Goal: Communication & Community: Answer question/provide support

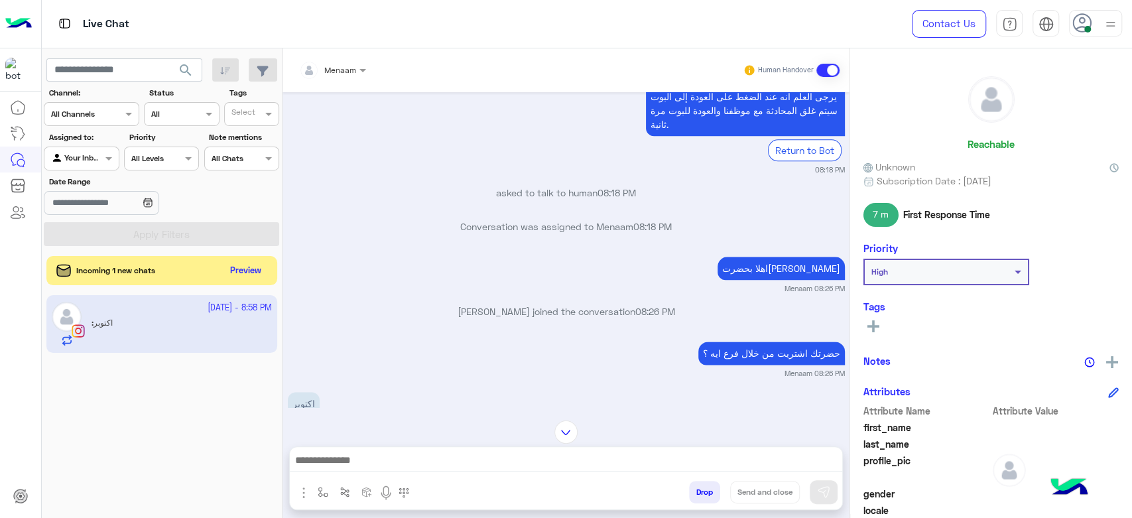
scroll to position [1094, 0]
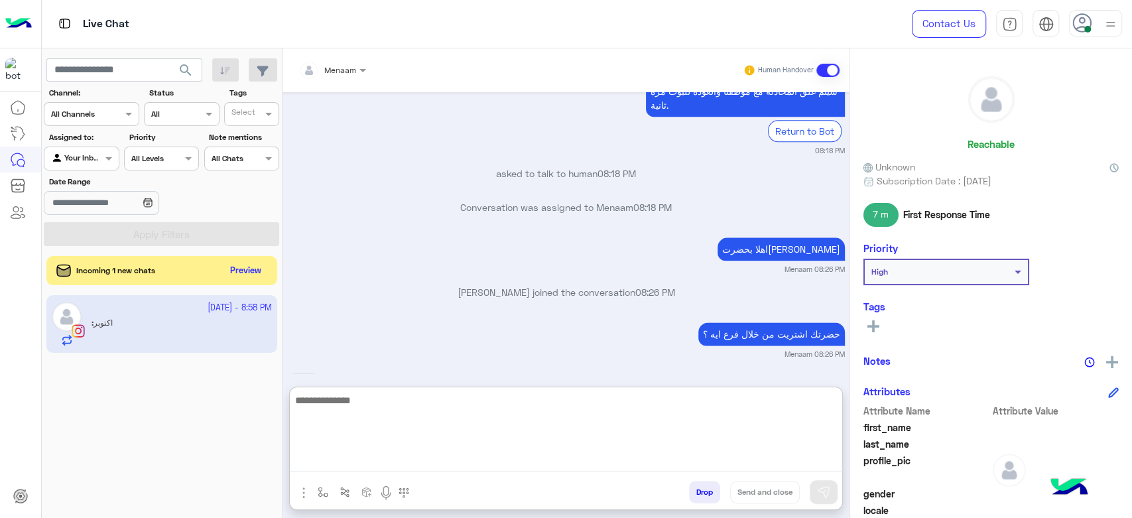
click at [385, 468] on textarea at bounding box center [566, 432] width 552 height 80
paste textarea "**********"
type textarea "**********"
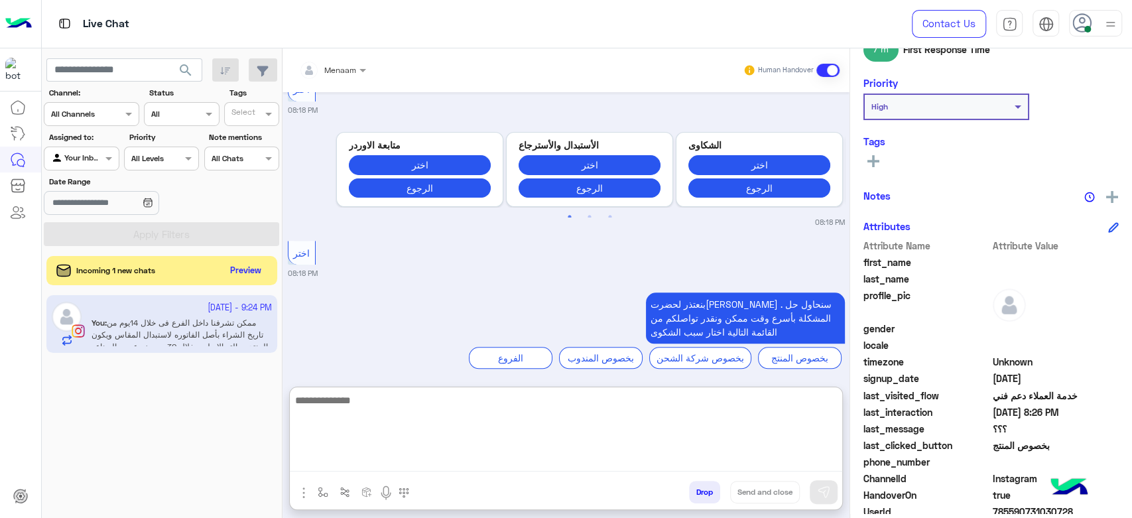
scroll to position [236, 0]
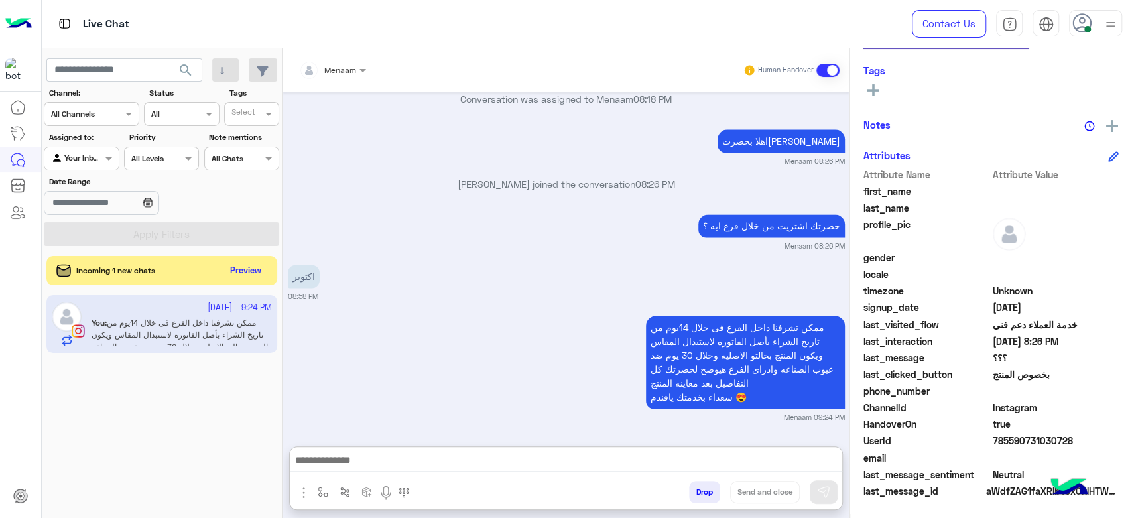
click at [1013, 444] on span "785590731030728" at bounding box center [1056, 441] width 127 height 14
copy span "785590731030728"
click at [257, 264] on button "Preview" at bounding box center [246, 270] width 41 height 18
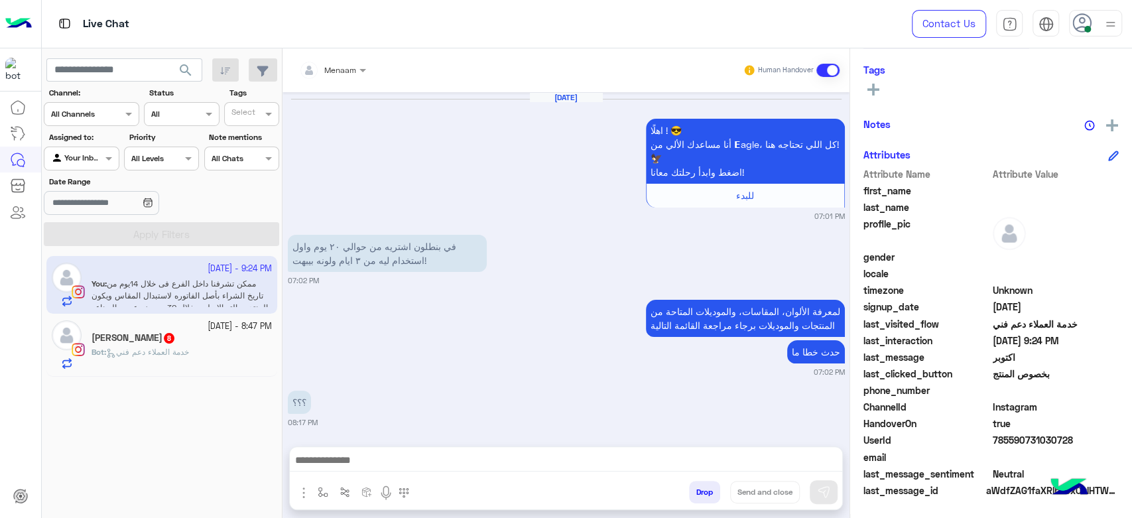
scroll to position [1164, 0]
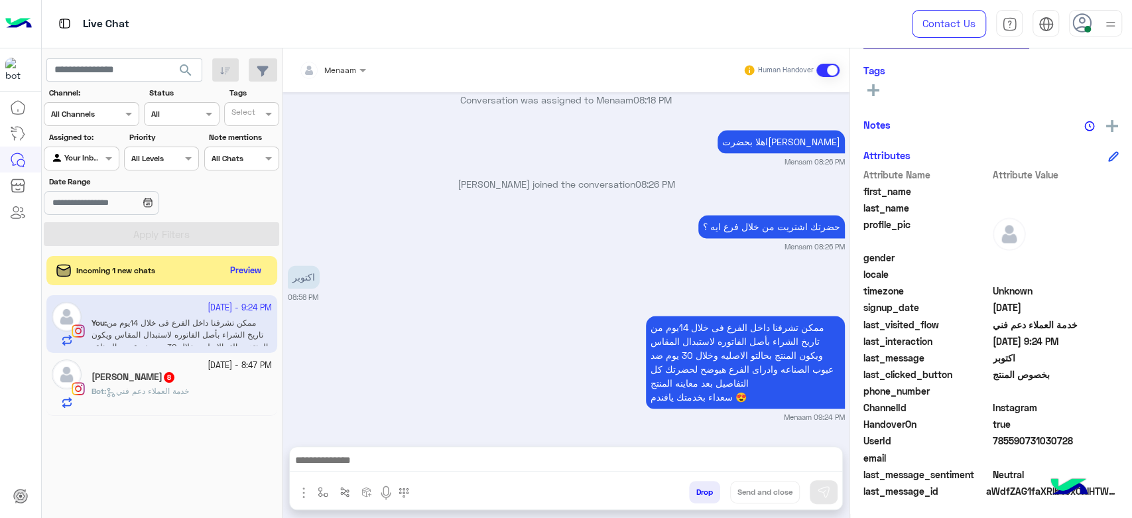
click at [153, 395] on span "خدمة العملاء دعم فني" at bounding box center [147, 391] width 83 height 10
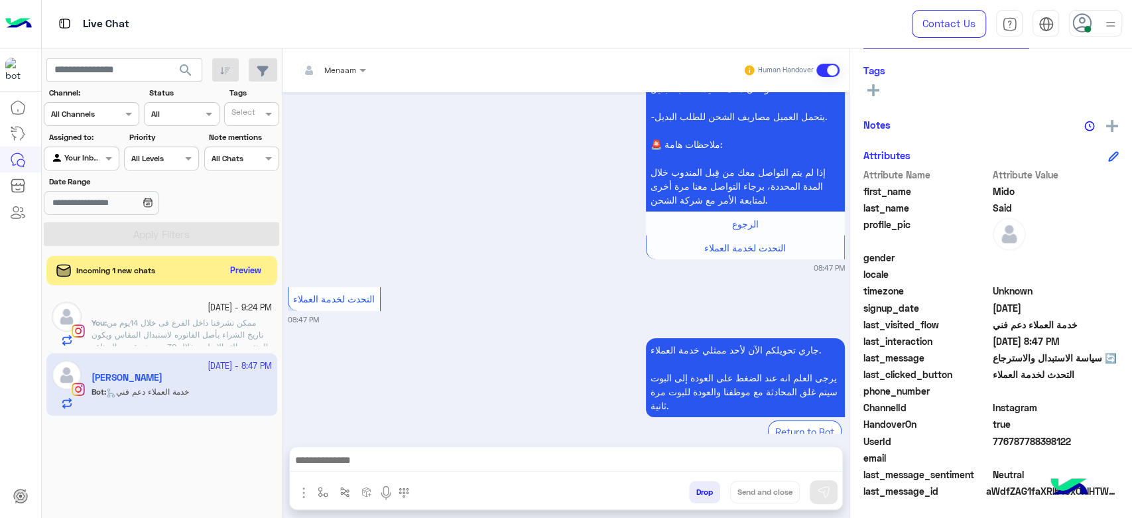
scroll to position [3099, 0]
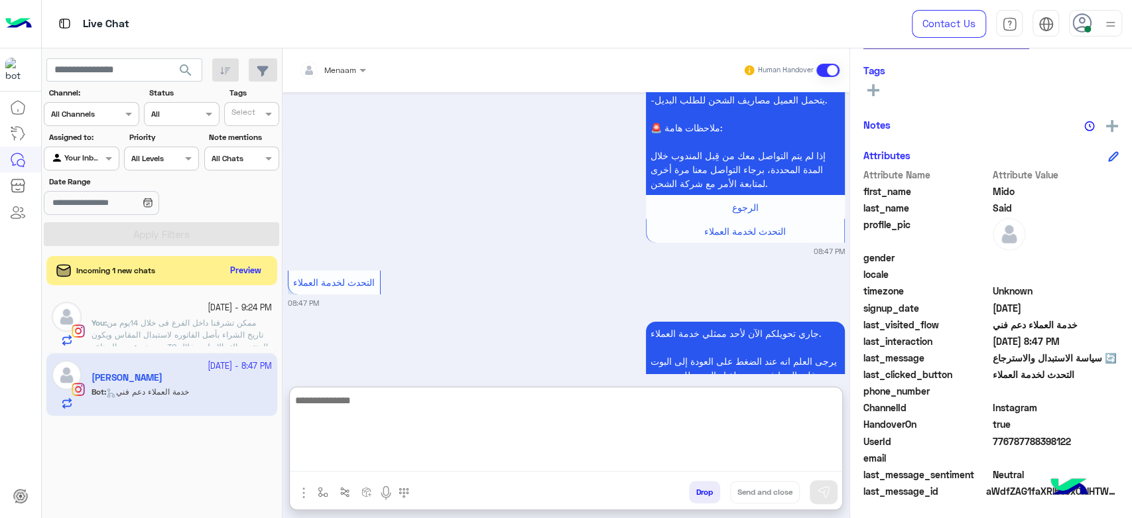
click at [364, 460] on textarea at bounding box center [566, 432] width 552 height 80
type textarea "**********"
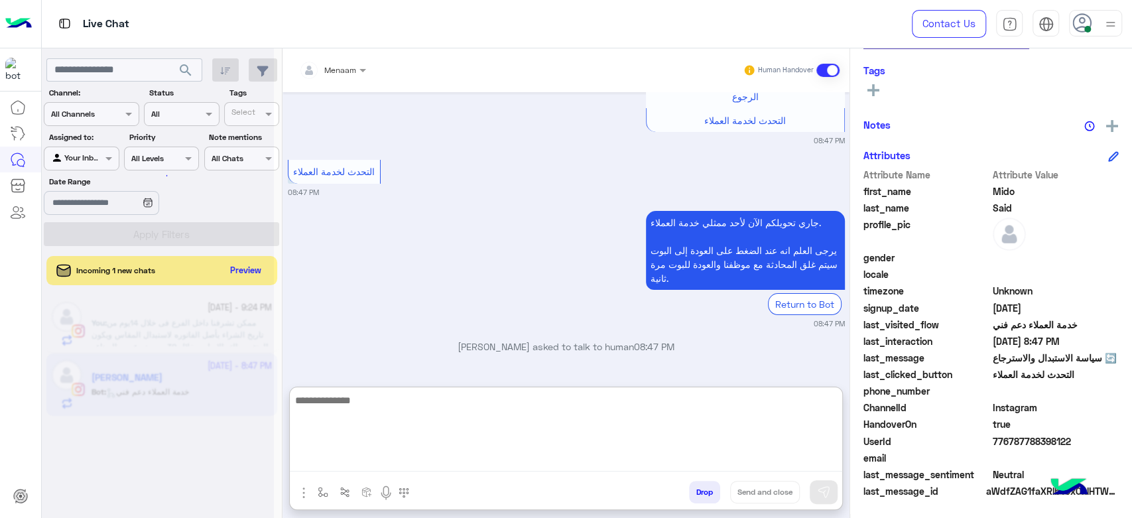
scroll to position [3210, 0]
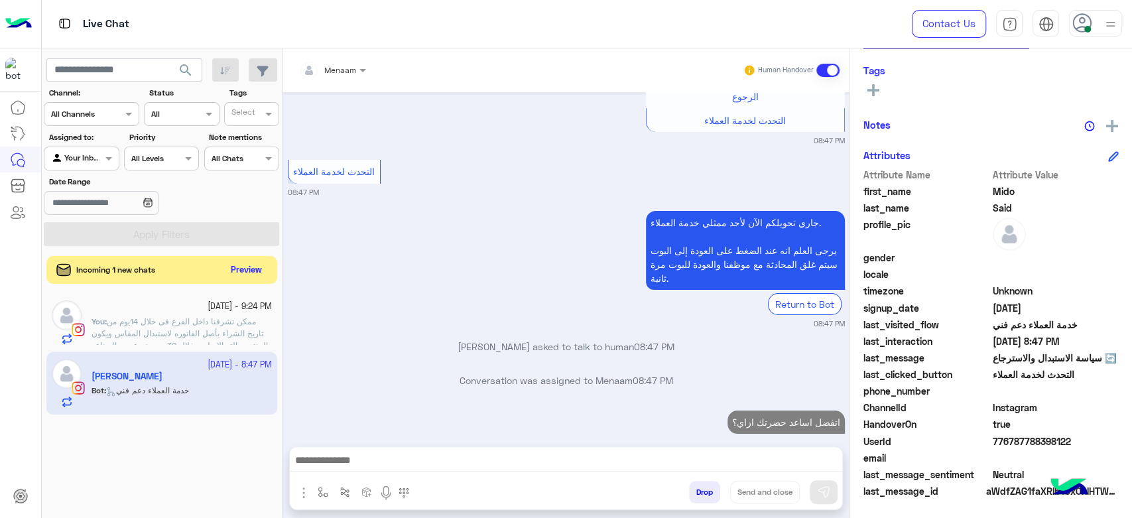
click at [233, 269] on button "Preview" at bounding box center [246, 270] width 41 height 18
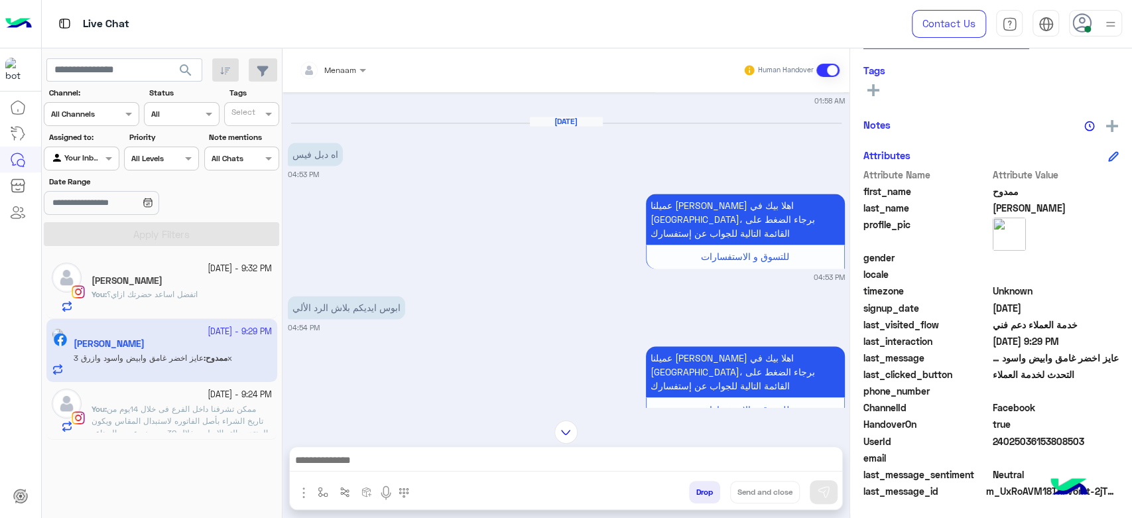
scroll to position [1157, 0]
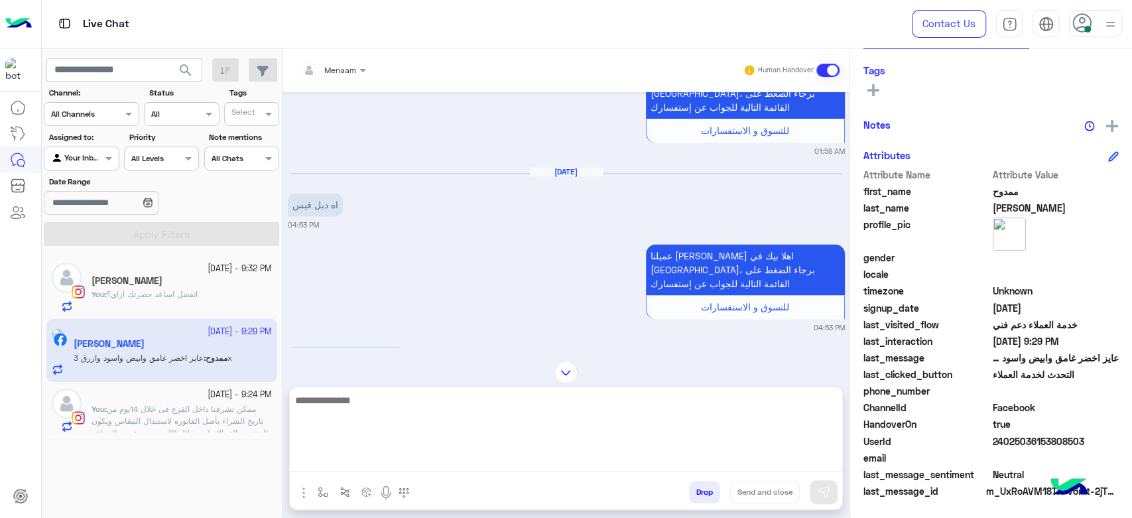
click at [377, 466] on textarea at bounding box center [566, 432] width 552 height 80
type textarea "*"
type textarea "**********"
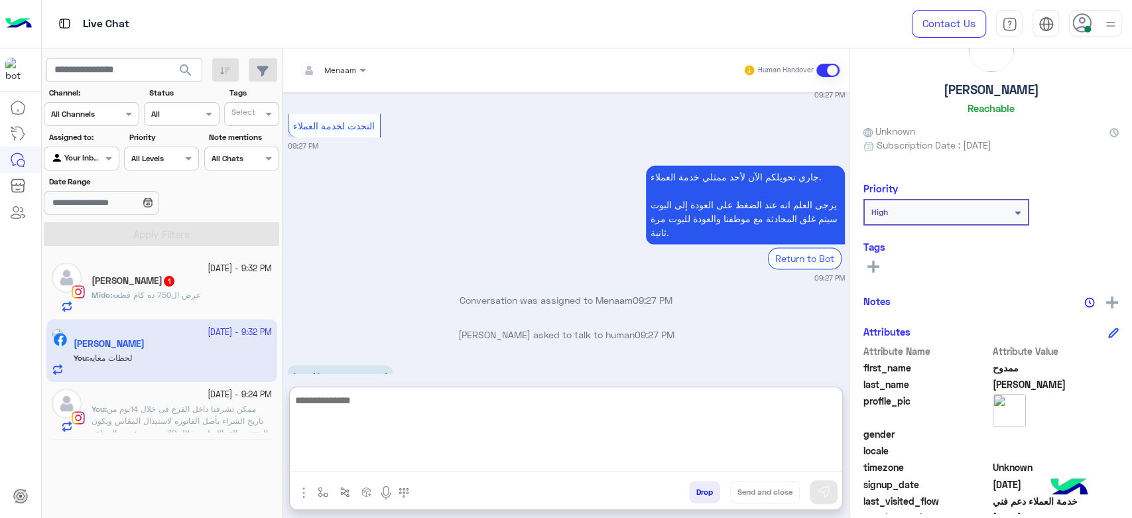
scroll to position [0, 0]
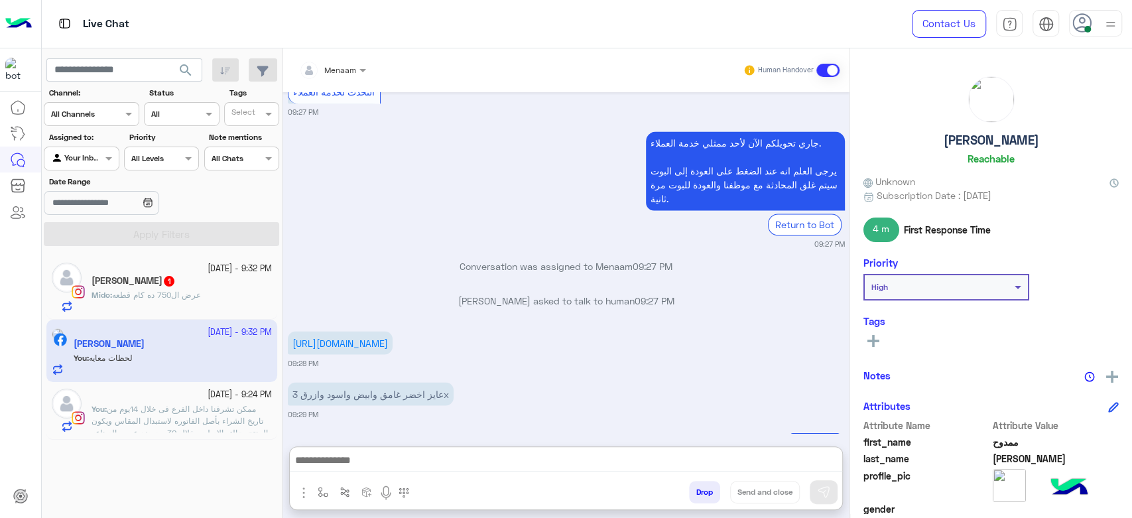
click at [976, 145] on h5 "[PERSON_NAME]" at bounding box center [991, 140] width 95 height 15
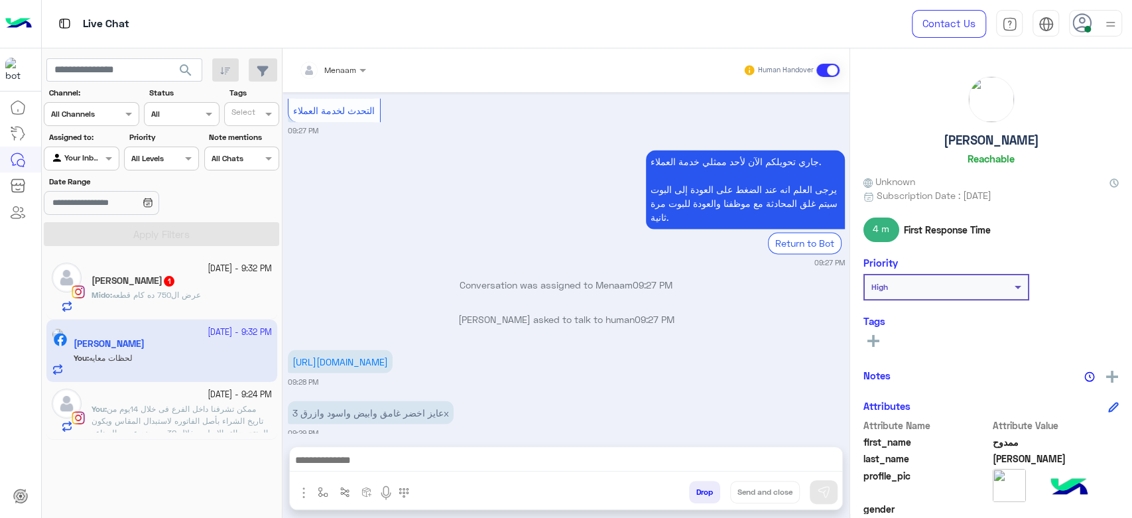
scroll to position [4786, 0]
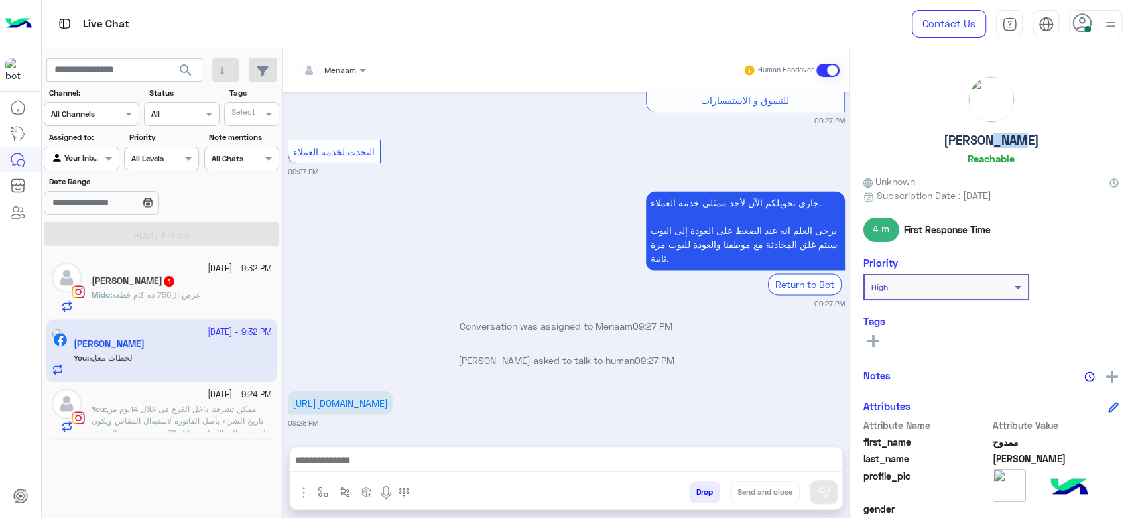
click at [976, 145] on h5 "[PERSON_NAME]" at bounding box center [991, 140] width 95 height 15
copy h5 "[PERSON_NAME]"
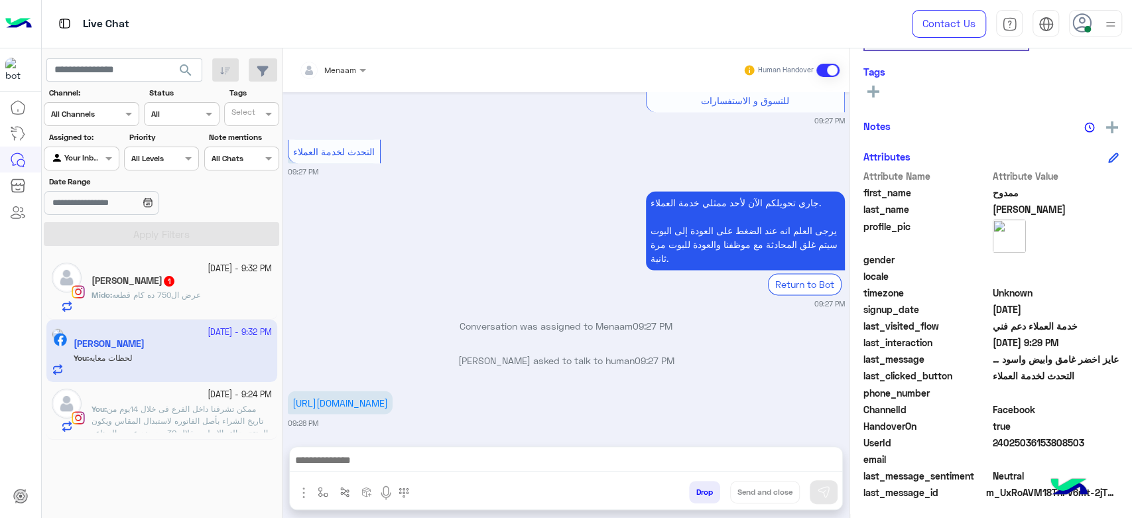
scroll to position [251, 0]
click at [1027, 440] on span "24025036153808503" at bounding box center [1056, 441] width 127 height 14
copy span "24025036153808503"
click at [338, 79] on div "Menaam" at bounding box center [327, 70] width 57 height 27
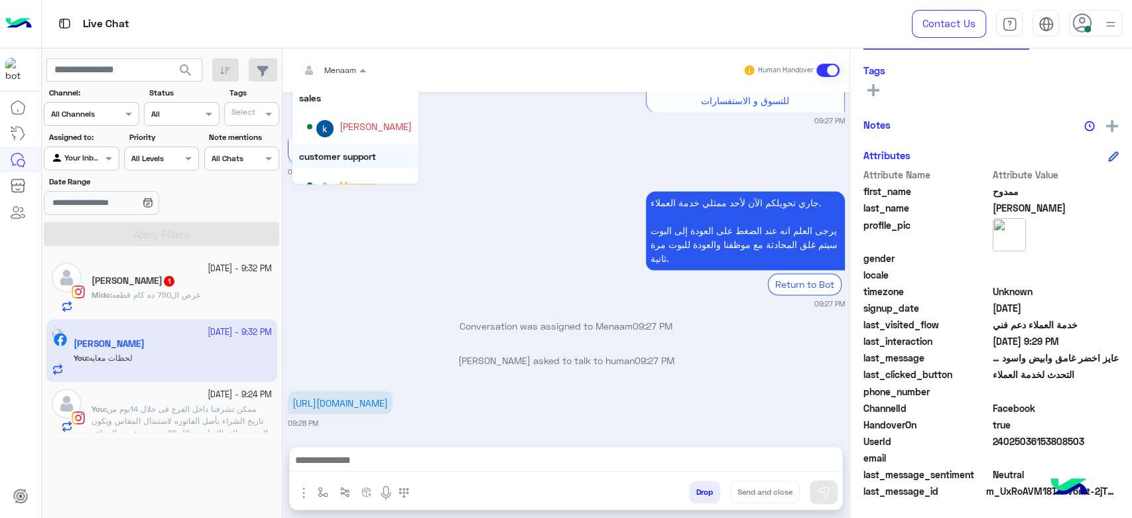
scroll to position [50, 0]
click at [374, 109] on div "[PERSON_NAME]" at bounding box center [376, 108] width 72 height 14
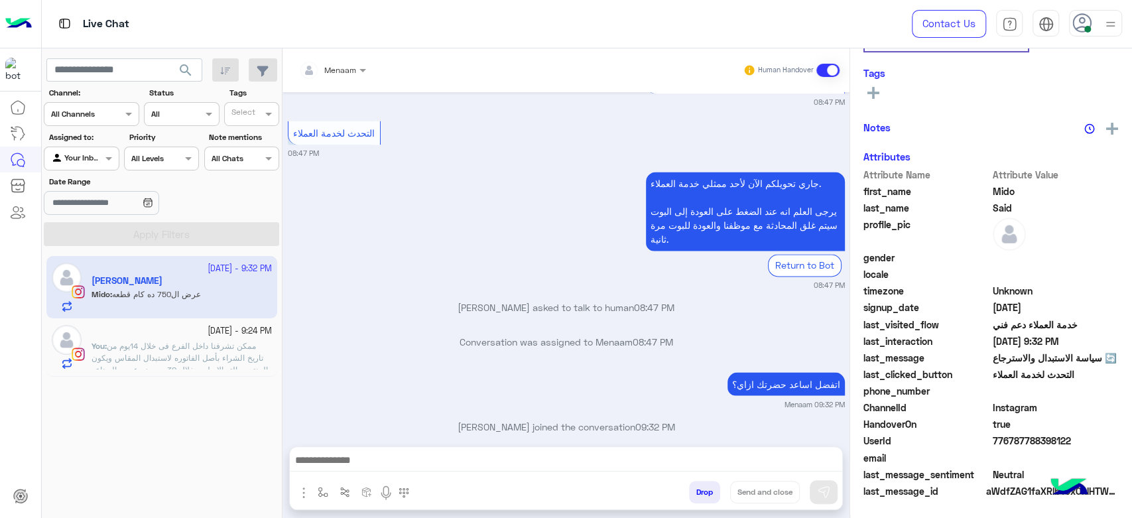
scroll to position [251, 0]
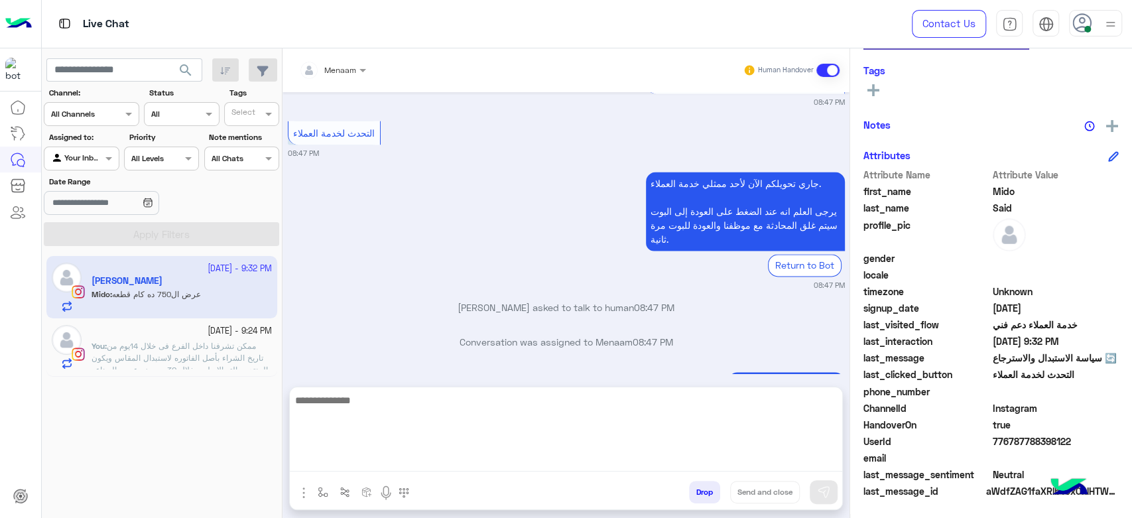
click at [339, 454] on textarea at bounding box center [566, 432] width 552 height 80
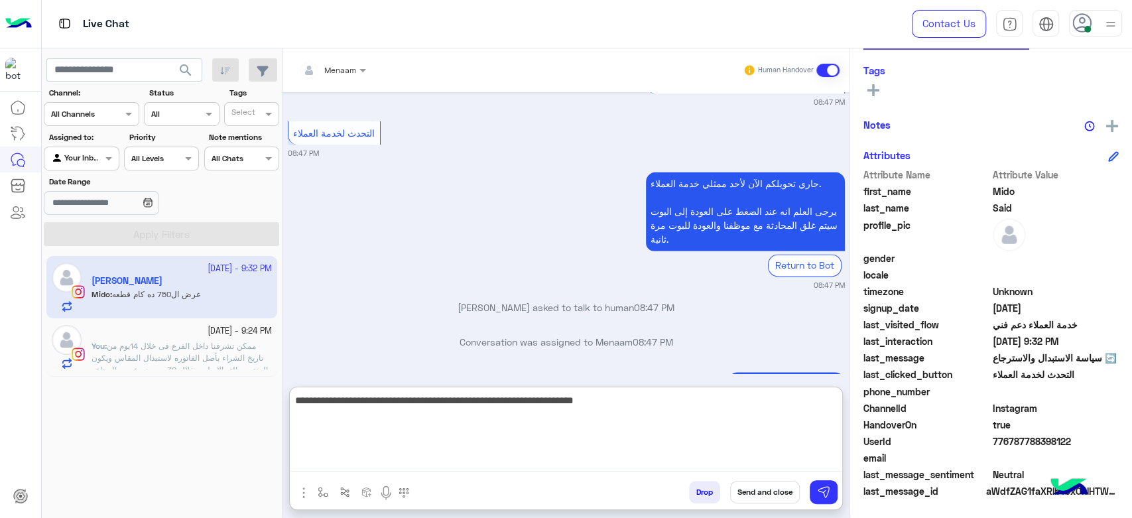
type textarea "**********"
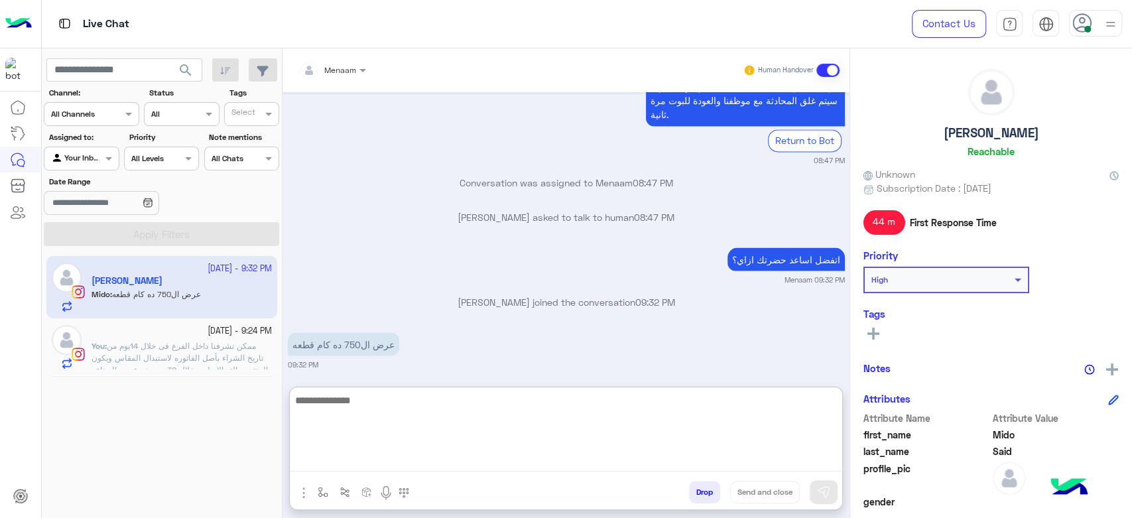
scroll to position [0, 0]
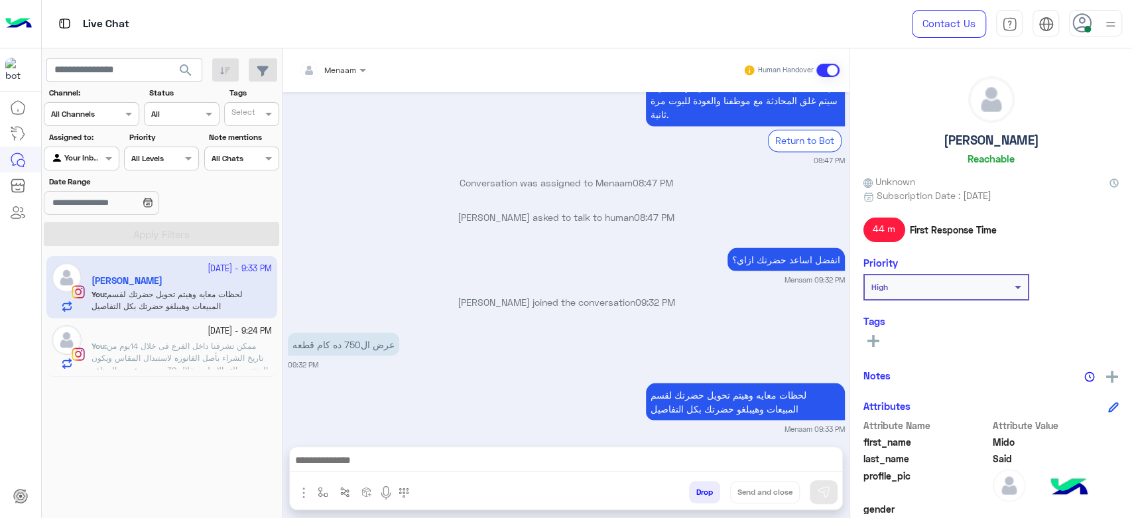
click at [978, 135] on h5 "[PERSON_NAME]" at bounding box center [991, 140] width 95 height 15
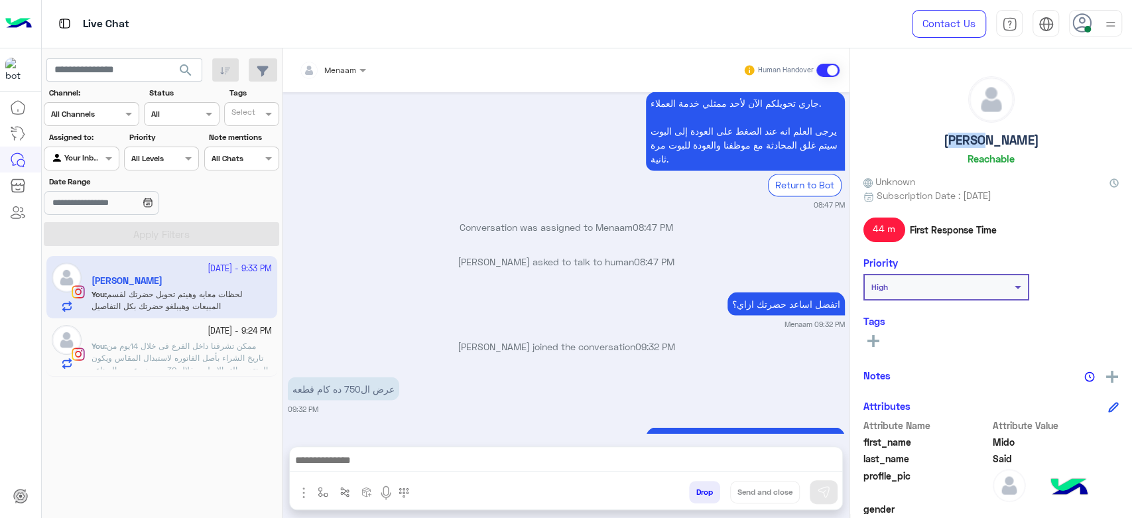
click at [978, 135] on h5 "[PERSON_NAME]" at bounding box center [991, 140] width 95 height 15
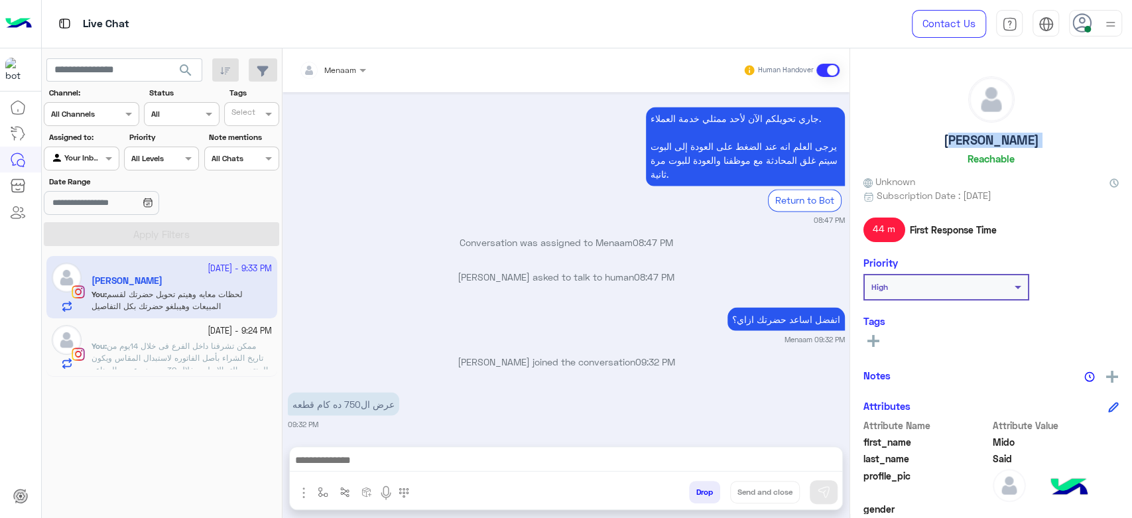
click at [978, 135] on h5 "[PERSON_NAME]" at bounding box center [991, 140] width 95 height 15
copy h5 "[PERSON_NAME]"
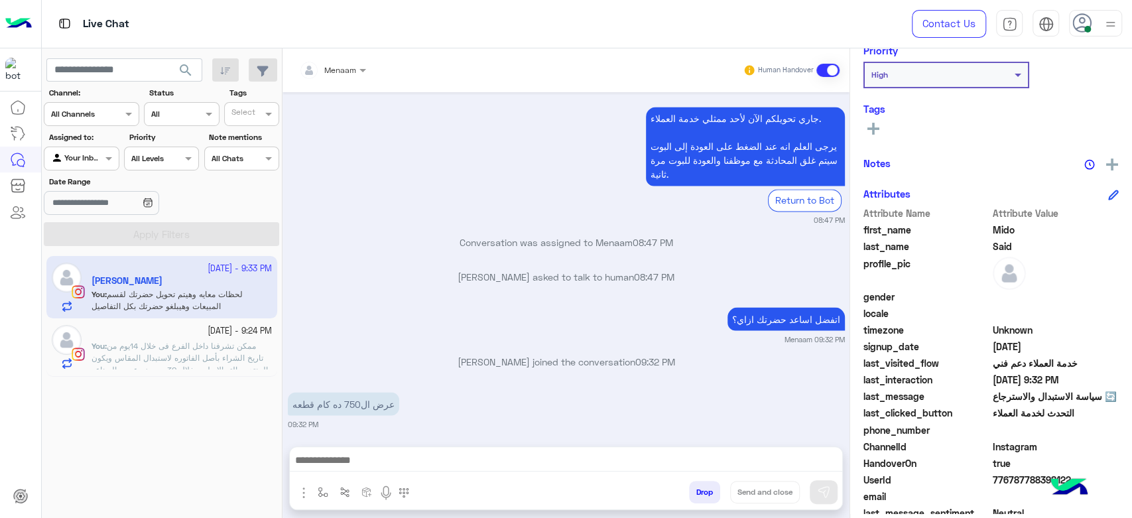
scroll to position [251, 0]
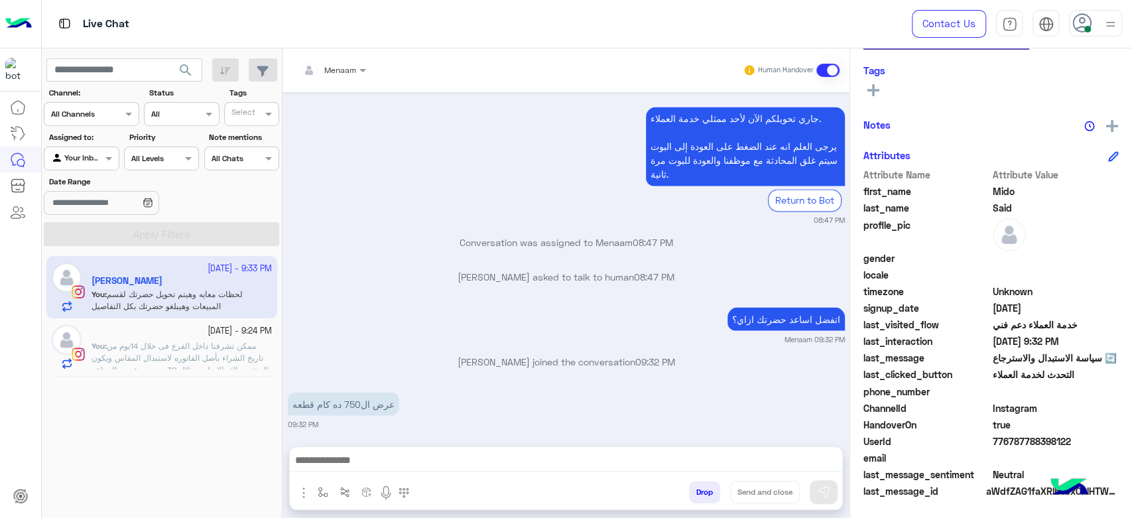
click at [1002, 451] on span at bounding box center [1056, 458] width 127 height 14
click at [1002, 432] on div "HandoverOn true" at bounding box center [990, 426] width 255 height 17
click at [1009, 434] on span "776787788398122" at bounding box center [1056, 441] width 127 height 14
click at [1006, 451] on span at bounding box center [1056, 458] width 127 height 14
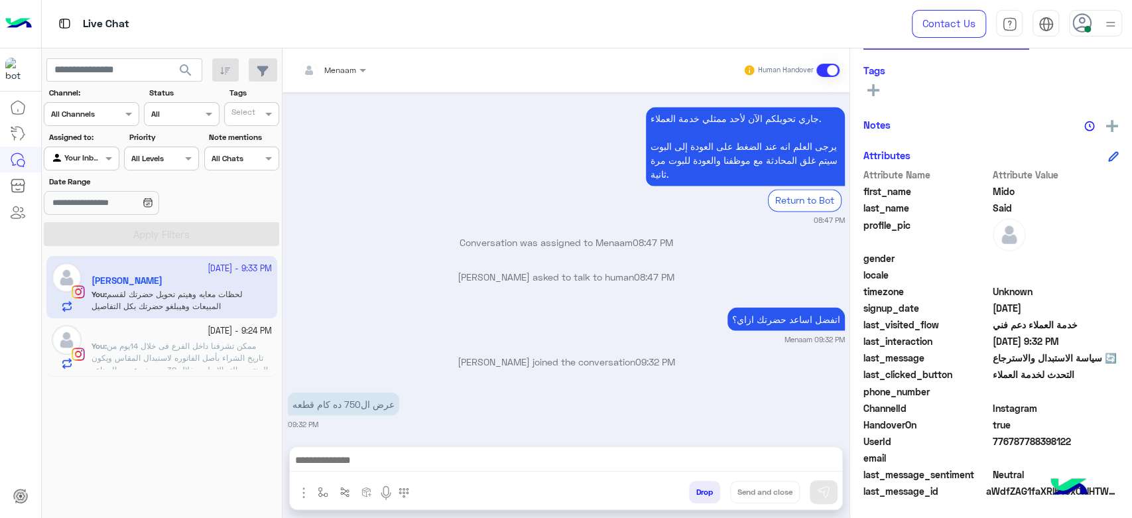
click at [997, 446] on span "776787788398122" at bounding box center [1056, 441] width 127 height 14
click at [1004, 446] on span "776787788398122" at bounding box center [1056, 441] width 127 height 14
click at [1009, 442] on span "776787788398122" at bounding box center [1056, 441] width 127 height 14
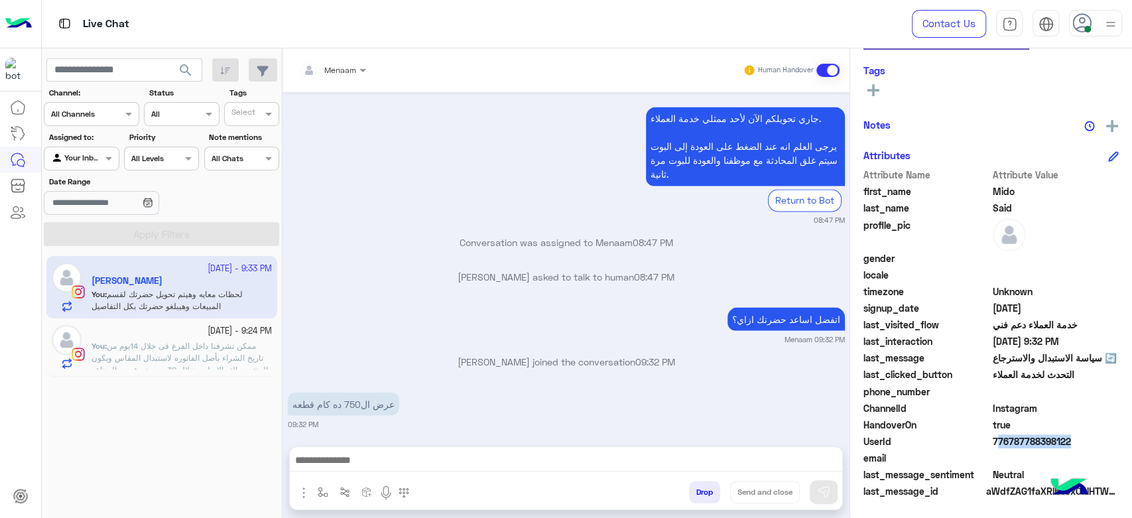
copy span "776787788398122"
click at [351, 85] on div "Menaam Human Handover" at bounding box center [566, 70] width 567 height 44
click at [357, 72] on span at bounding box center [364, 70] width 17 height 14
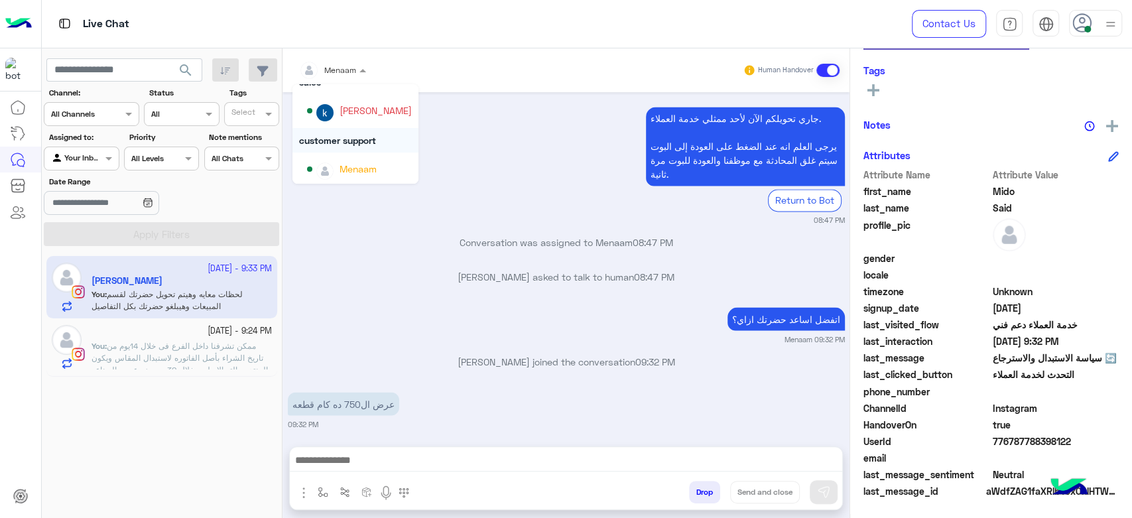
scroll to position [50, 0]
click at [366, 109] on div "[PERSON_NAME]" at bounding box center [376, 108] width 72 height 14
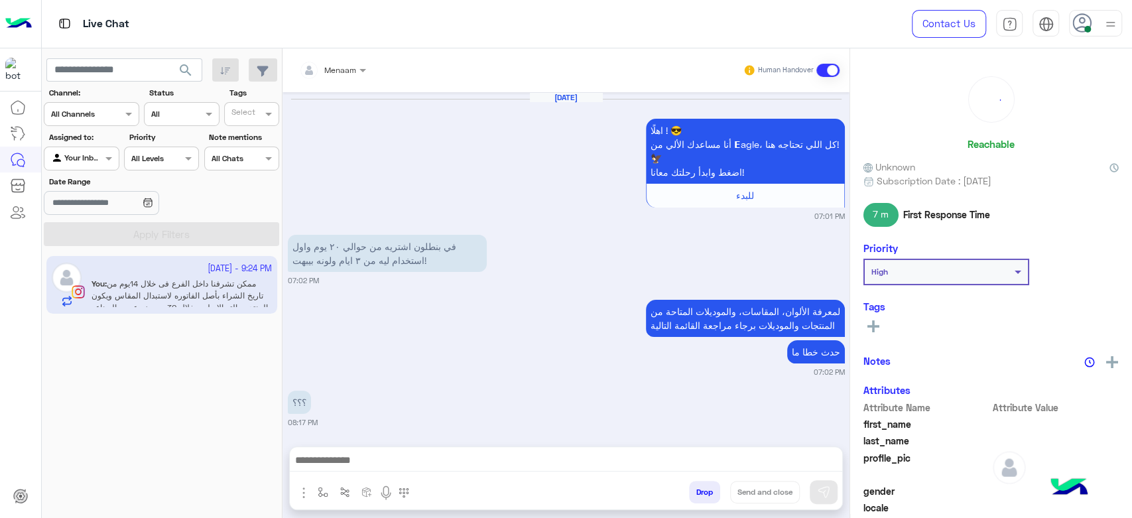
scroll to position [1164, 0]
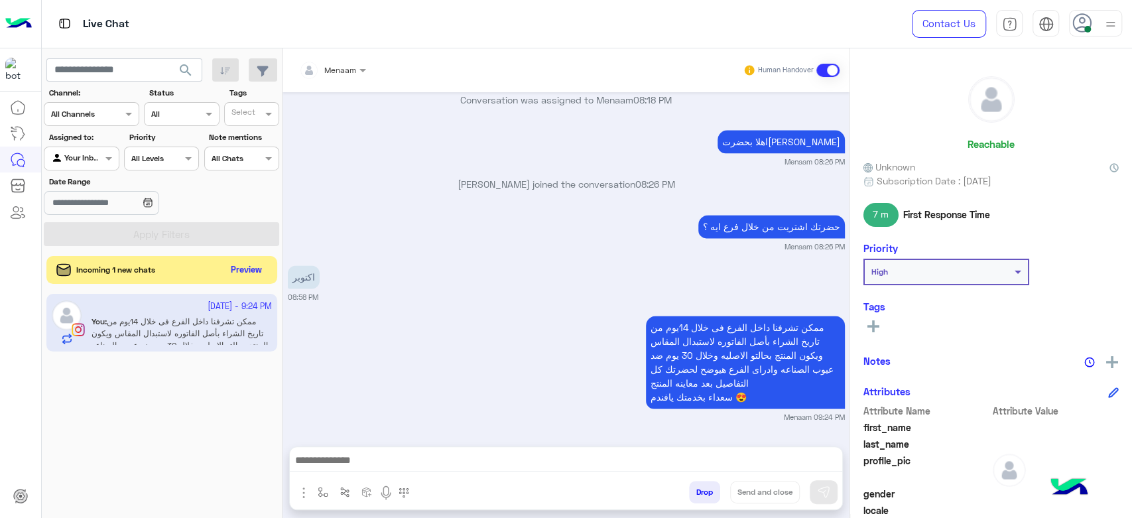
click at [249, 272] on button "Preview" at bounding box center [246, 270] width 41 height 18
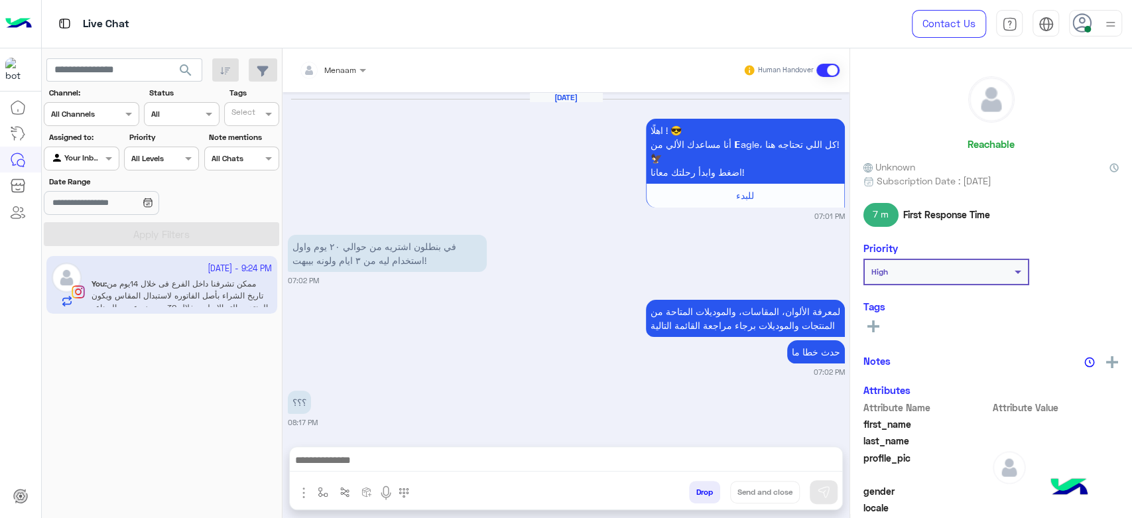
scroll to position [1164, 0]
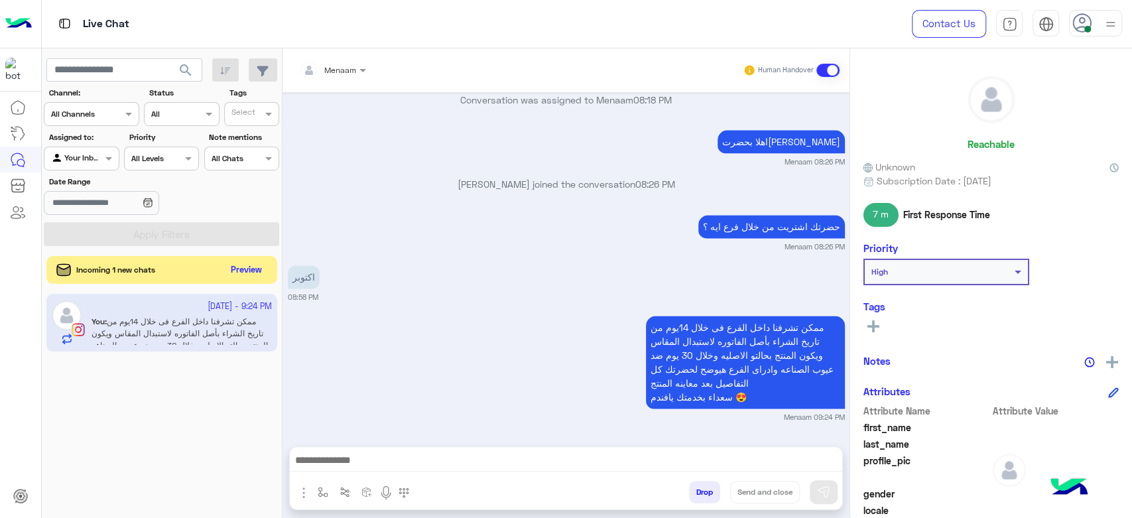
click at [260, 272] on button "Preview" at bounding box center [246, 270] width 41 height 18
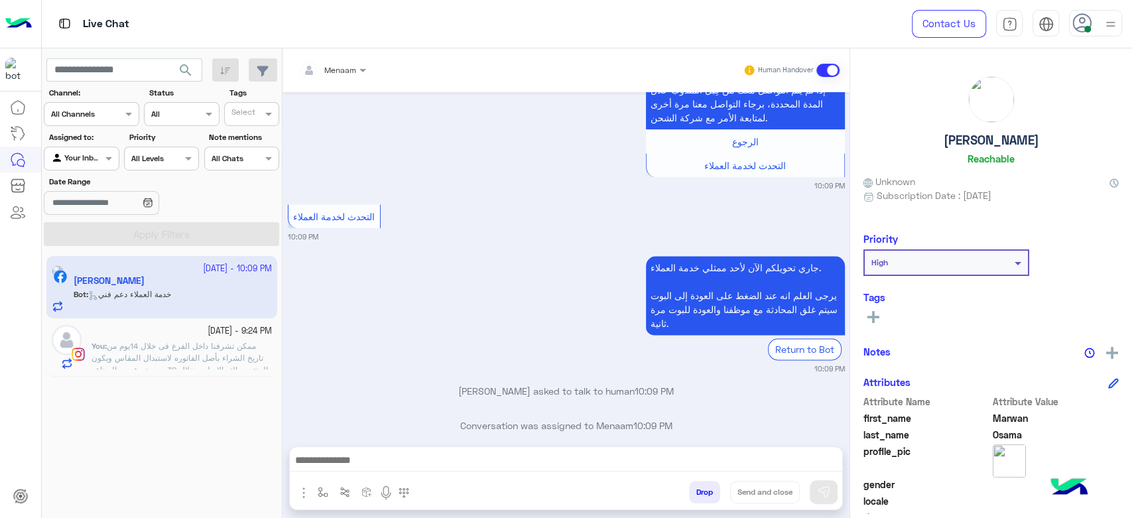
scroll to position [1082, 0]
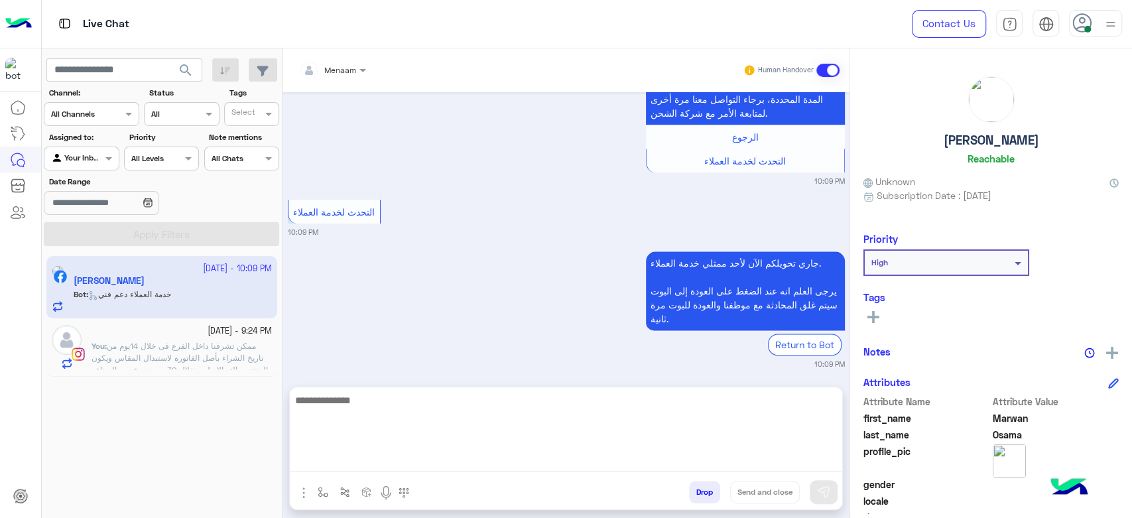
click at [409, 469] on textarea at bounding box center [566, 432] width 552 height 80
type textarea "**********"
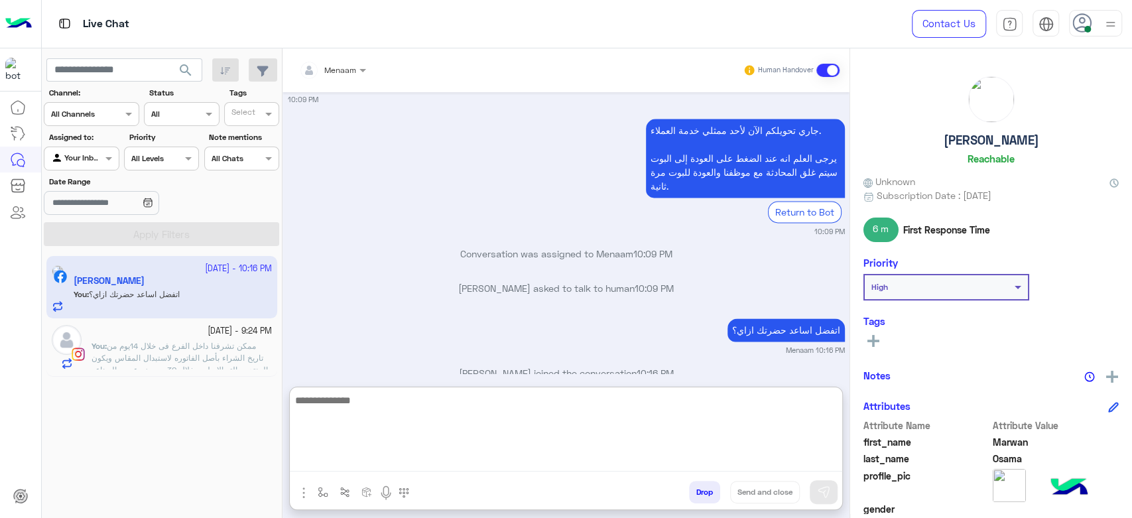
scroll to position [1226, 0]
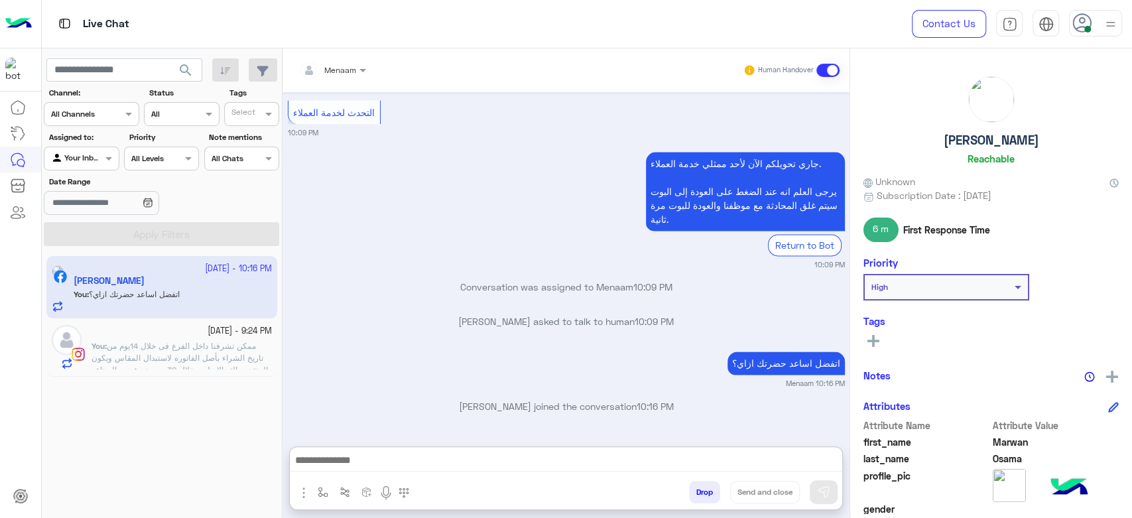
click at [208, 359] on span "ممكن تشرفنا داخل الفرع فى خلال 14يوم من تاريخ الشراء بأصل الفاتوره لاستبدال الم…" at bounding box center [180, 370] width 176 height 58
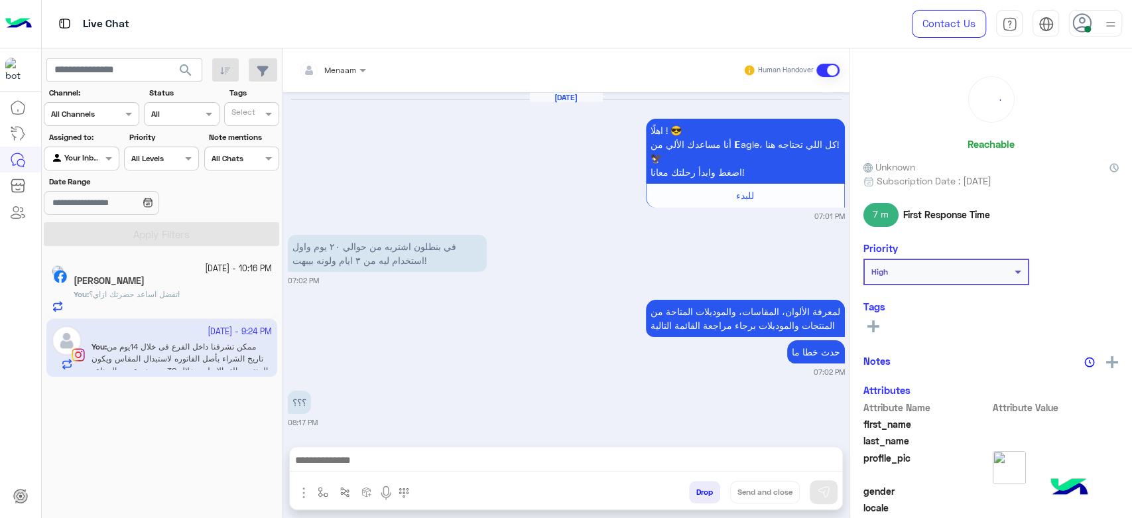
scroll to position [1164, 0]
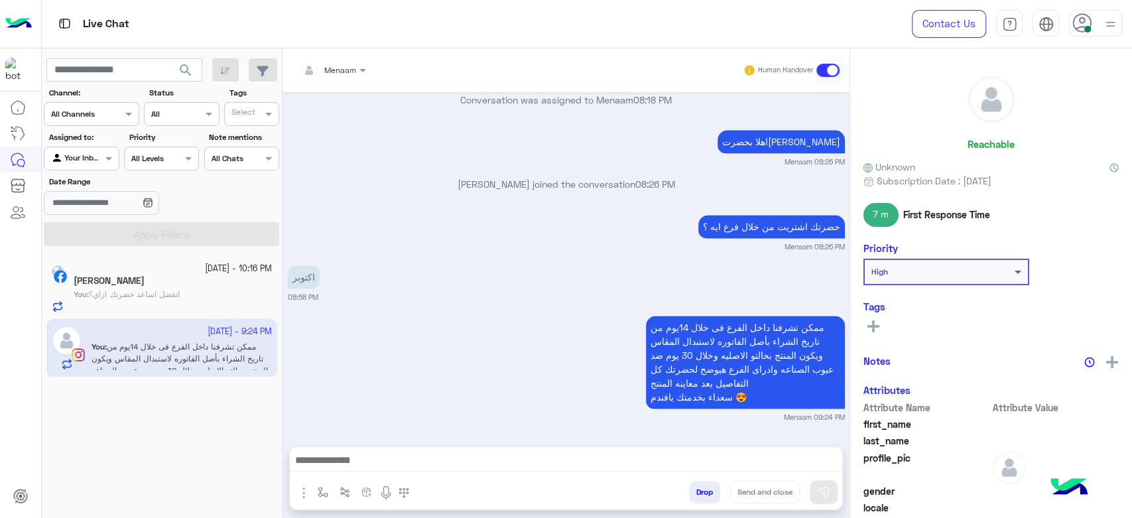
click at [702, 497] on button "Drop" at bounding box center [704, 492] width 31 height 23
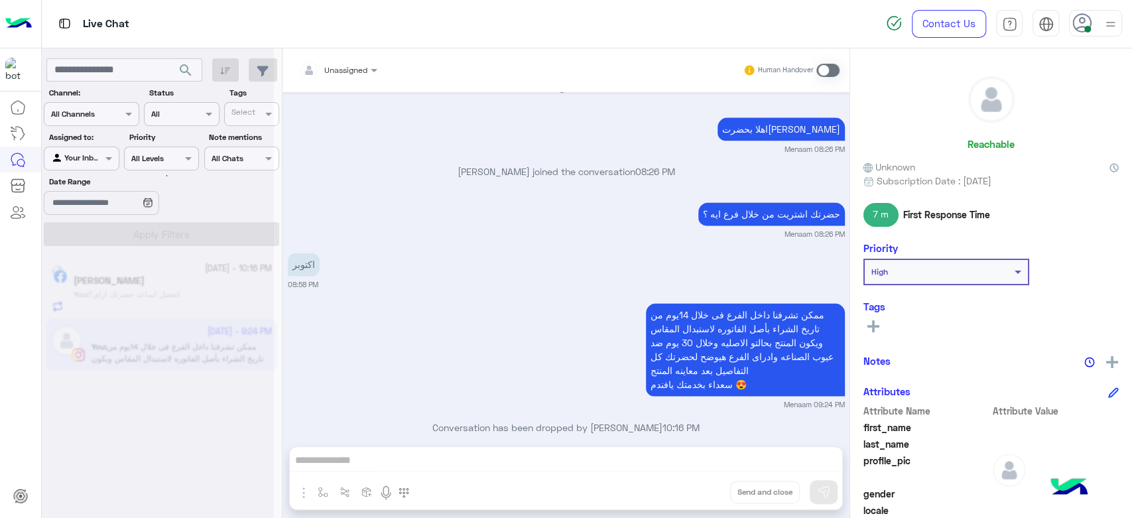
scroll to position [1198, 0]
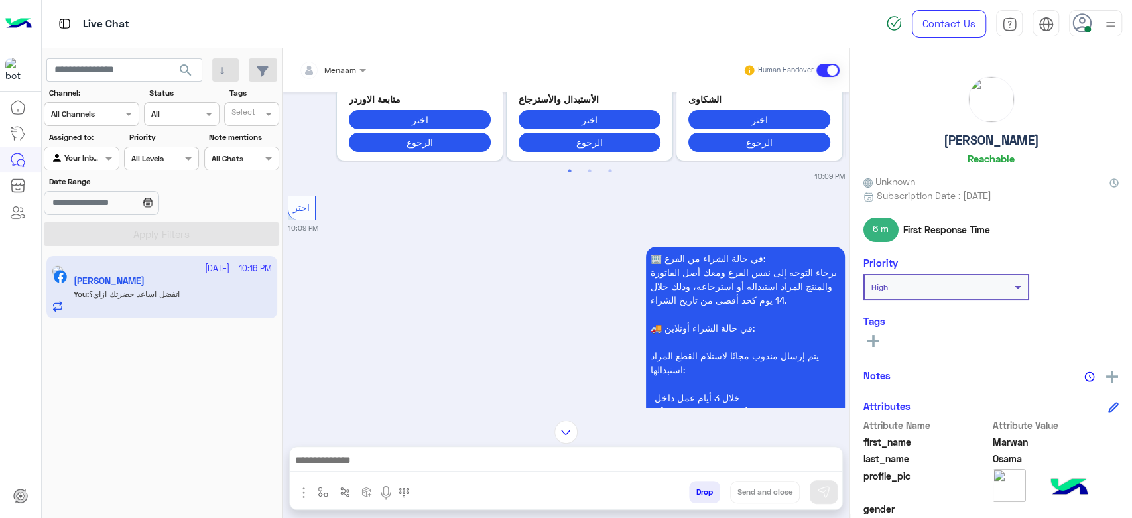
scroll to position [1167, 0]
